Goal: Book appointment/travel/reservation

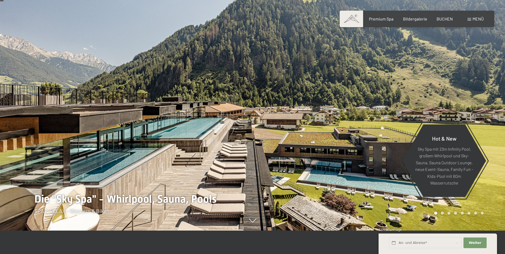
scroll to position [35, 0]
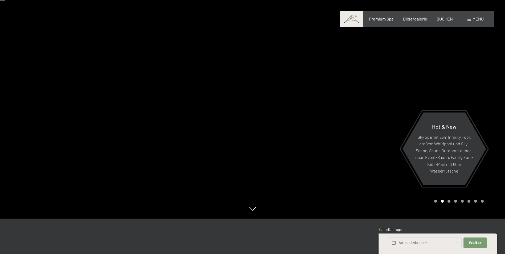
click at [469, 89] on div at bounding box center [379, 92] width 253 height 254
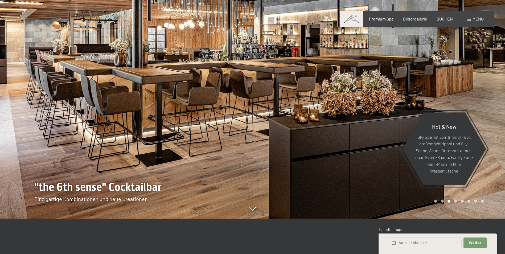
click at [469, 89] on div at bounding box center [379, 92] width 253 height 254
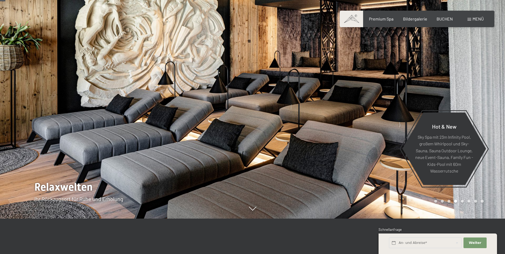
click at [469, 89] on div at bounding box center [379, 92] width 253 height 254
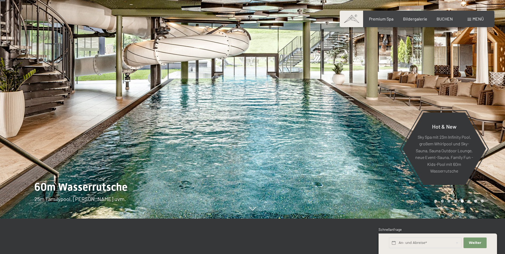
click at [469, 89] on div at bounding box center [379, 92] width 253 height 254
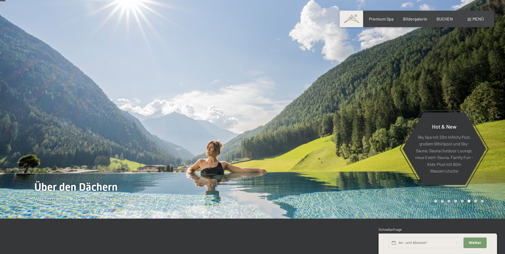
click at [469, 89] on div at bounding box center [379, 92] width 253 height 254
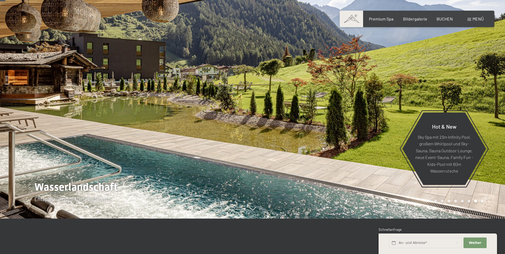
click at [469, 89] on div at bounding box center [379, 92] width 253 height 254
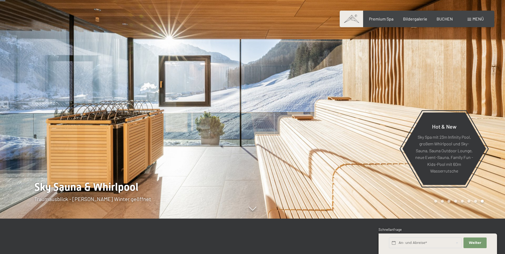
click at [469, 89] on div at bounding box center [379, 92] width 253 height 254
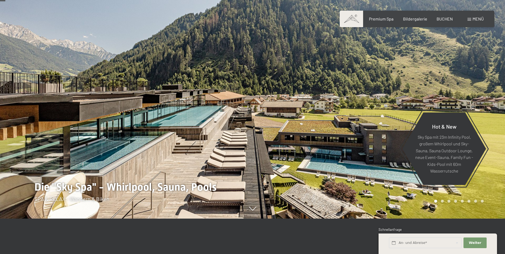
click at [469, 88] on div at bounding box center [379, 92] width 253 height 254
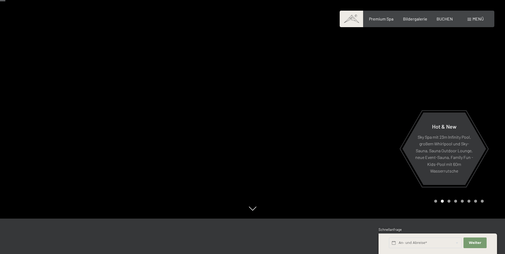
click at [457, 64] on div at bounding box center [379, 92] width 253 height 254
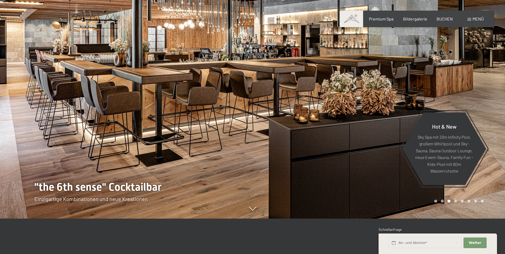
click at [457, 64] on div at bounding box center [379, 92] width 253 height 254
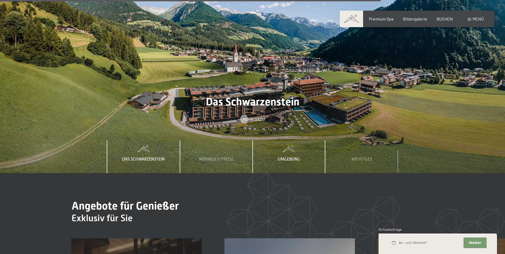
scroll to position [2342, 0]
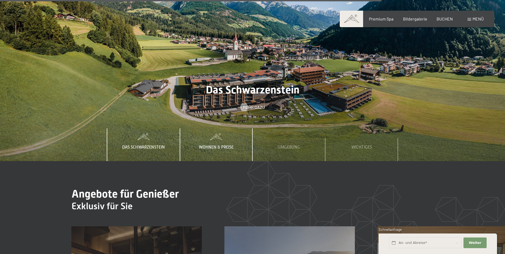
click at [211, 145] on span "Wohnen & Preise" at bounding box center [216, 147] width 35 height 5
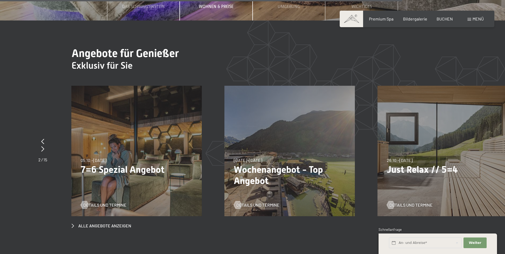
scroll to position [2484, 0]
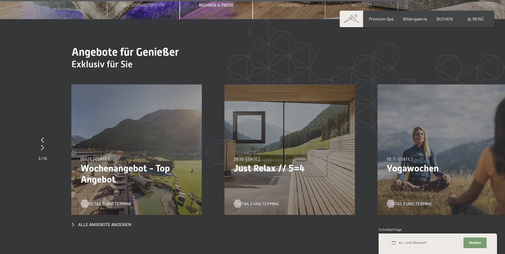
click at [106, 201] on span "Details und Termine" at bounding box center [110, 204] width 43 height 6
